Goal: Check status: Check status

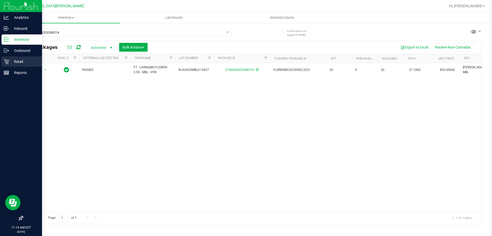
click at [8, 60] on icon at bounding box center [6, 61] width 5 height 5
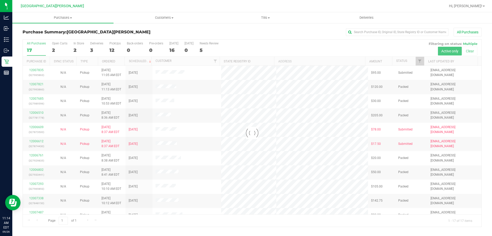
click at [60, 47] on div at bounding box center [252, 133] width 459 height 187
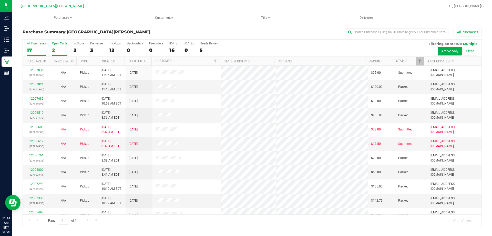
click at [59, 47] on div "2" at bounding box center [59, 50] width 15 height 6
click at [0, 0] on input "Open Carts 2" at bounding box center [0, 0] width 0 height 0
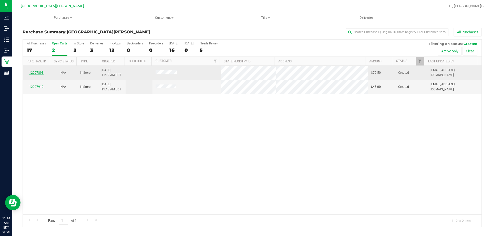
click at [37, 72] on link "12007898" at bounding box center [36, 73] width 14 height 4
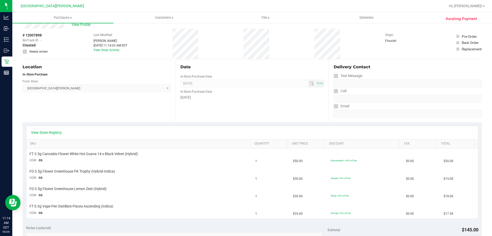
scroll to position [51, 0]
